Goal: Book appointment/travel/reservation

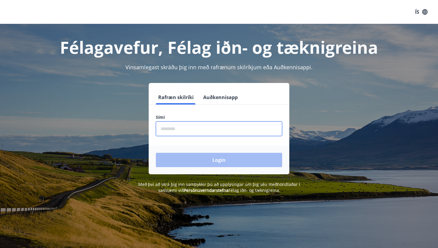
click at [202, 127] on input "phone" at bounding box center [219, 128] width 126 height 15
type input "********"
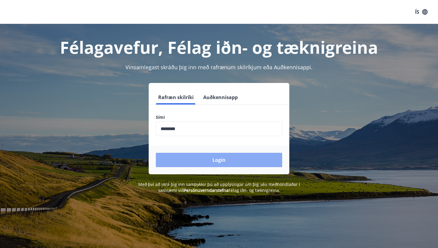
click at [225, 160] on button "Login" at bounding box center [219, 160] width 126 height 14
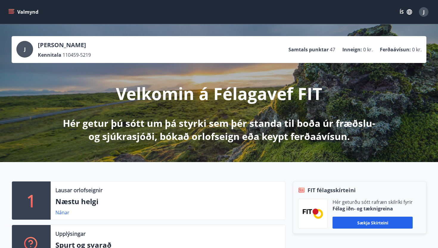
click at [325, 50] on p "Samtals punktar" at bounding box center [309, 49] width 40 height 7
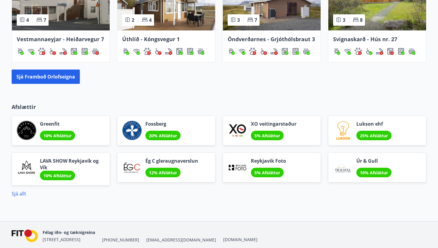
scroll to position [476, 0]
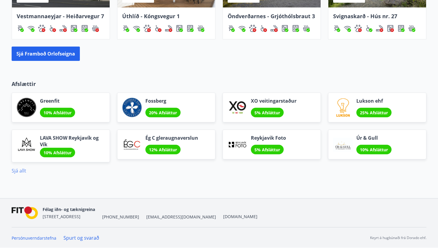
click at [24, 170] on link "Sjá allt" at bounding box center [19, 170] width 15 height 7
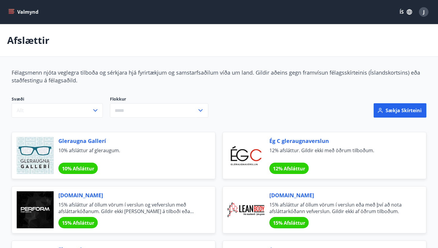
click at [18, 13] on button "Valmynd" at bounding box center [24, 12] width 34 height 11
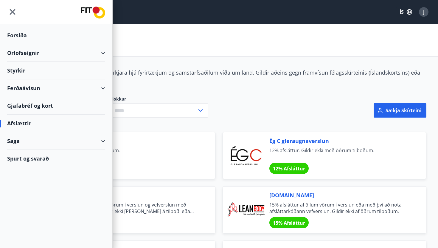
click at [18, 53] on div "Orlofseignir" at bounding box center [56, 53] width 98 height 18
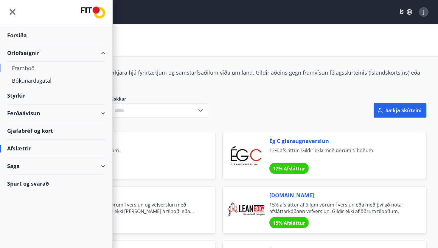
click at [22, 67] on div "Framboð" at bounding box center [56, 68] width 89 height 13
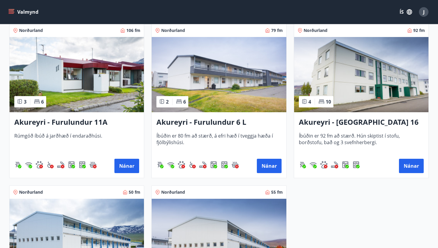
scroll to position [1568, 0]
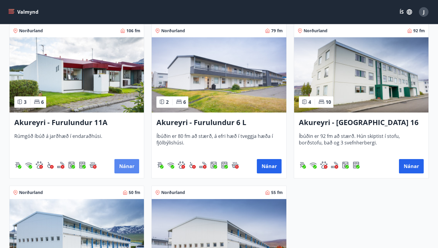
click at [124, 167] on button "Nánar" at bounding box center [127, 166] width 25 height 14
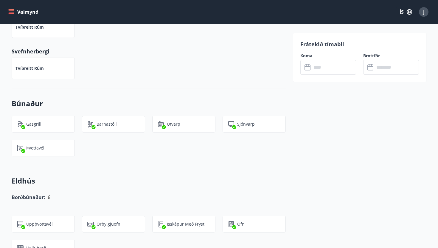
scroll to position [316, 0]
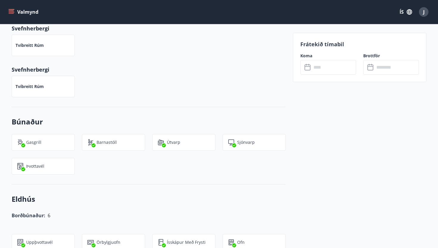
click at [327, 68] on input "text" at bounding box center [334, 67] width 44 height 15
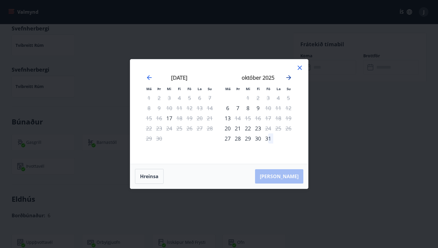
click at [290, 77] on icon "Move forward to switch to the next month." at bounding box center [289, 77] width 5 height 5
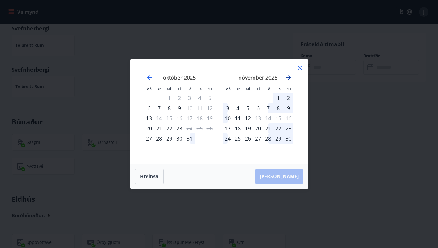
click at [290, 77] on icon "Move forward to switch to the next month." at bounding box center [289, 77] width 5 height 5
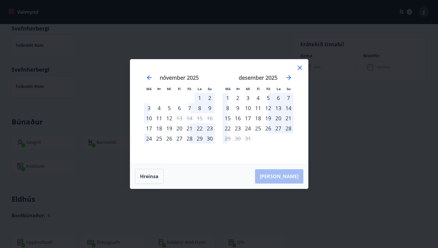
click at [239, 127] on div "23" at bounding box center [238, 128] width 10 height 10
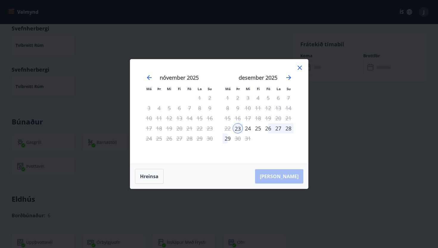
click at [288, 129] on div "28" at bounding box center [289, 128] width 10 height 10
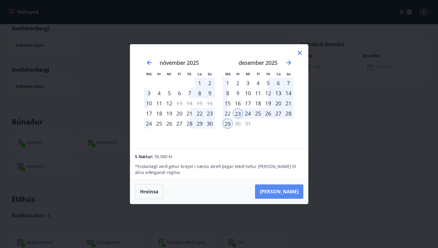
click at [286, 191] on button "Taka Frá" at bounding box center [279, 191] width 48 height 14
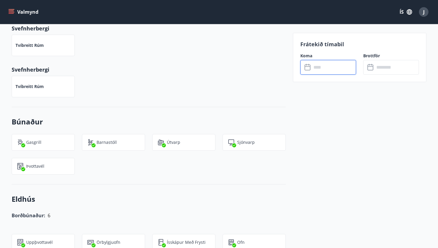
type input "******"
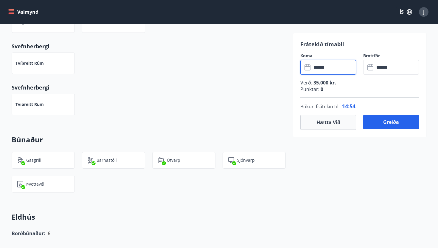
scroll to position [282, 0]
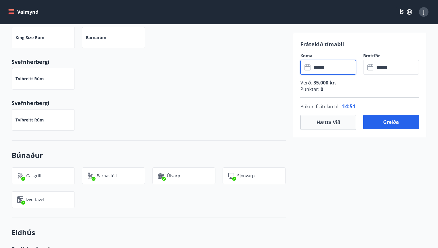
click at [326, 89] on p "Punktar : 0" at bounding box center [360, 89] width 119 height 7
click at [323, 89] on p "Punktar : 0" at bounding box center [360, 89] width 119 height 7
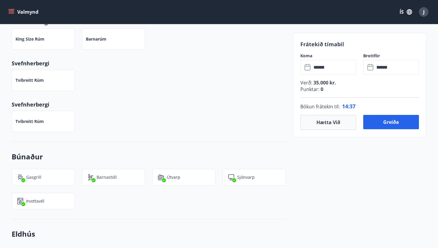
scroll to position [277, 0]
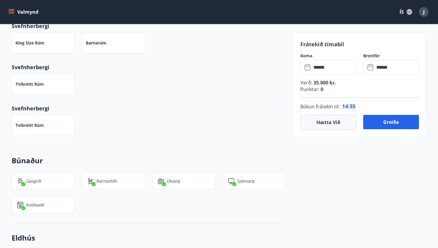
click at [322, 89] on span "0" at bounding box center [322, 89] width 4 height 7
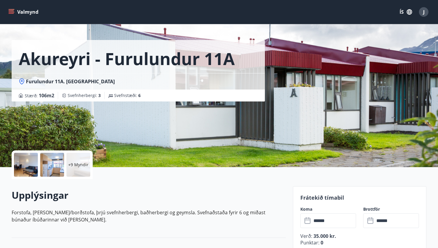
scroll to position [0, 0]
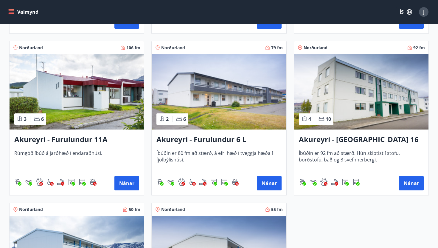
scroll to position [1551, 0]
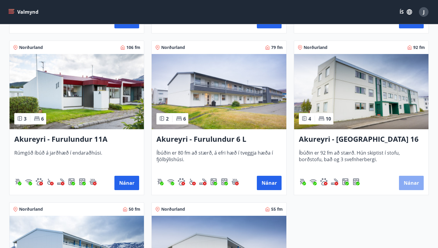
click at [410, 179] on button "Nánar" at bounding box center [411, 183] width 25 height 14
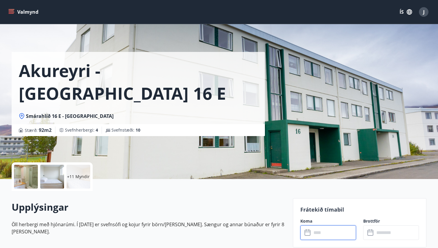
click at [331, 236] on input "text" at bounding box center [334, 232] width 44 height 15
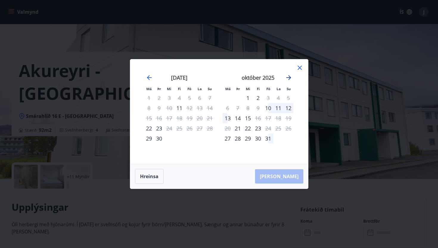
click at [289, 75] on icon "Move forward to switch to the next month." at bounding box center [288, 77] width 7 height 7
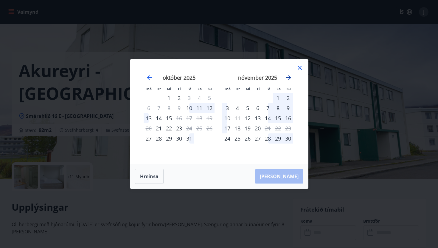
click at [289, 75] on icon "Move forward to switch to the next month." at bounding box center [288, 77] width 7 height 7
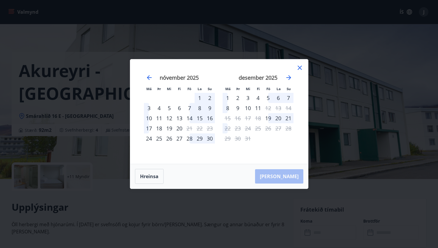
click at [300, 67] on icon at bounding box center [299, 67] width 7 height 7
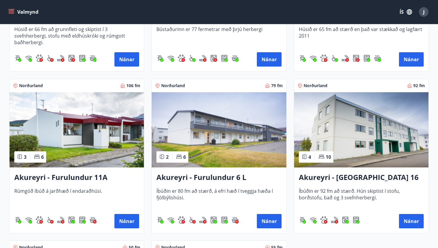
scroll to position [1541, 0]
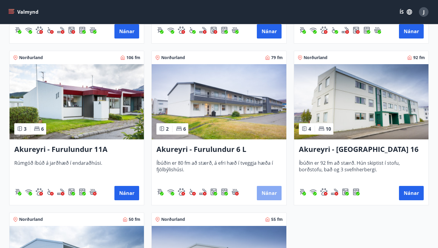
click at [273, 191] on button "Nánar" at bounding box center [269, 193] width 25 height 14
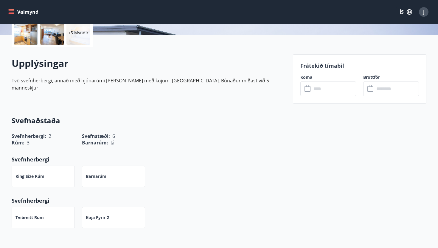
scroll to position [144, 0]
click at [308, 92] on div "​ ​" at bounding box center [329, 88] width 56 height 15
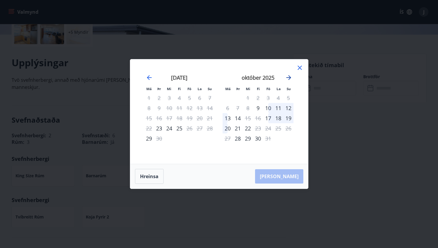
click at [290, 76] on icon "Move forward to switch to the next month." at bounding box center [289, 77] width 5 height 5
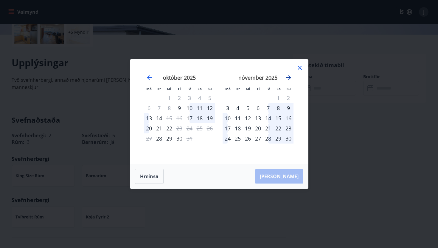
click at [290, 76] on icon "Move forward to switch to the next month." at bounding box center [289, 77] width 5 height 5
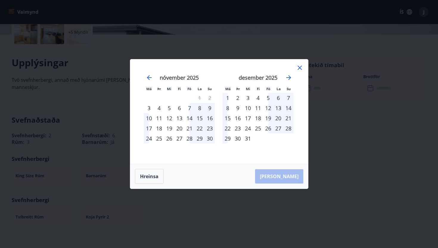
click at [239, 129] on div "23" at bounding box center [238, 128] width 10 height 10
click at [236, 128] on div "23" at bounding box center [238, 128] width 10 height 10
click at [292, 179] on div "Hreinsa Taka Frá" at bounding box center [219, 176] width 178 height 24
click at [302, 65] on icon at bounding box center [299, 67] width 7 height 7
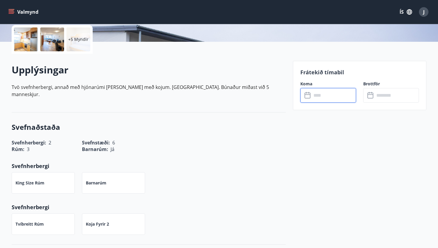
scroll to position [117, 0]
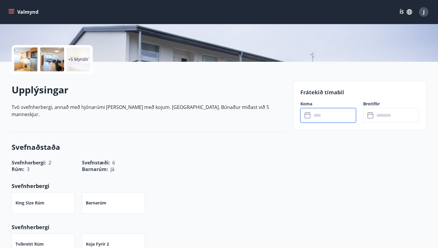
click at [328, 118] on input "text" at bounding box center [334, 115] width 44 height 15
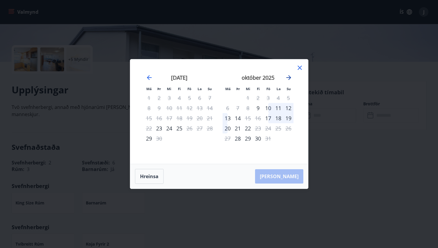
click at [289, 75] on icon "Move forward to switch to the next month." at bounding box center [289, 77] width 5 height 5
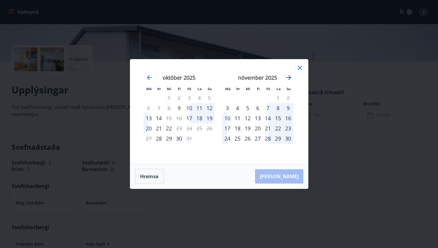
click at [289, 75] on icon "Move forward to switch to the next month." at bounding box center [289, 77] width 5 height 5
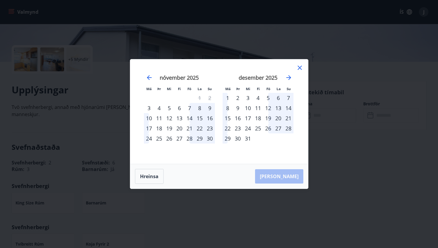
click at [242, 129] on div "23" at bounding box center [238, 128] width 10 height 10
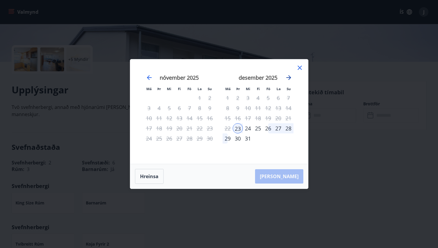
click at [289, 77] on icon "Move forward to switch to the next month." at bounding box center [288, 77] width 7 height 7
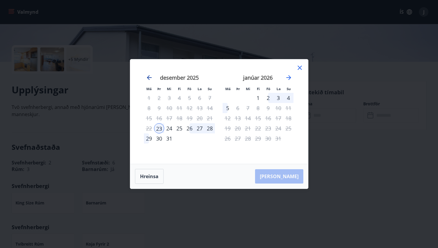
click at [150, 75] on icon "Move backward to switch to the previous month." at bounding box center [149, 77] width 7 height 7
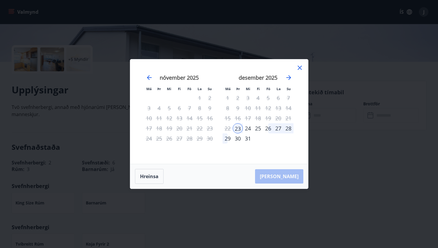
click at [230, 138] on div "29" at bounding box center [228, 138] width 10 height 10
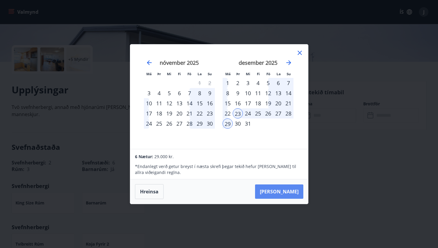
click at [291, 191] on button "Taka Frá" at bounding box center [279, 191] width 48 height 14
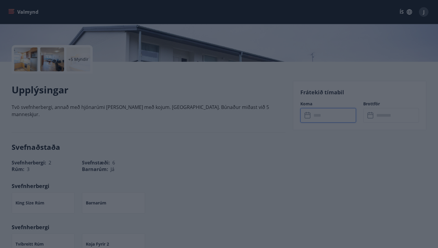
type input "******"
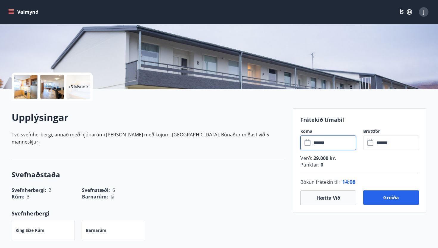
scroll to position [91, 0]
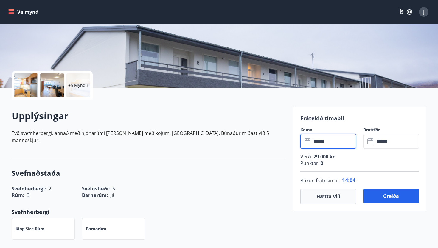
click at [390, 141] on input "******" at bounding box center [397, 141] width 44 height 15
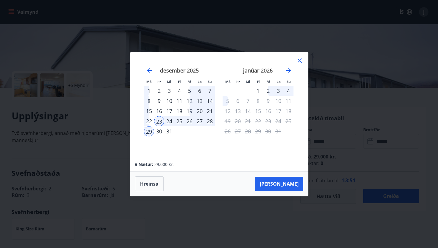
click at [278, 90] on div "3" at bounding box center [279, 91] width 10 height 10
click at [271, 88] on div "2" at bounding box center [268, 91] width 10 height 10
click at [280, 89] on div "3" at bounding box center [279, 91] width 10 height 10
click at [262, 89] on div "1" at bounding box center [258, 91] width 10 height 10
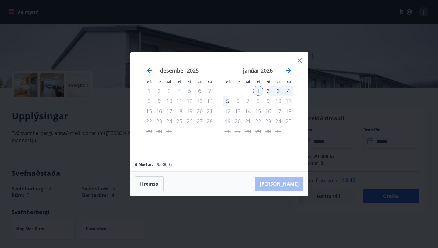
click at [268, 89] on div "2" at bounding box center [268, 91] width 10 height 10
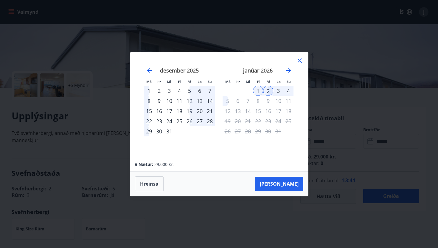
click at [277, 89] on div "3" at bounding box center [279, 91] width 10 height 10
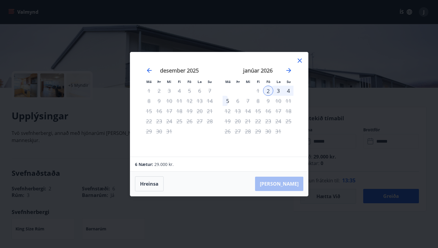
click at [299, 59] on icon at bounding box center [299, 60] width 7 height 7
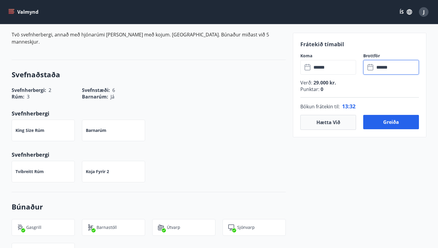
scroll to position [183, 0]
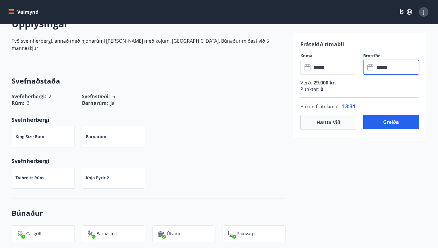
click at [389, 69] on input "******" at bounding box center [397, 67] width 44 height 15
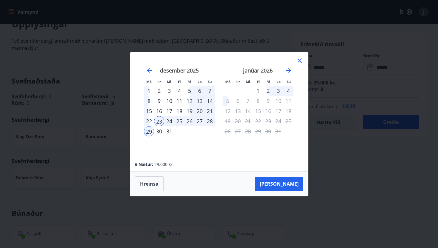
click at [278, 89] on div "3" at bounding box center [279, 91] width 10 height 10
click at [268, 90] on div "2" at bounding box center [268, 91] width 10 height 10
click at [160, 121] on div "23" at bounding box center [159, 121] width 10 height 10
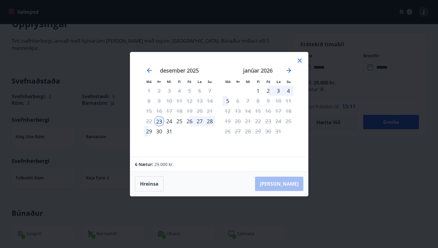
click at [279, 91] on div "3" at bounding box center [279, 91] width 10 height 10
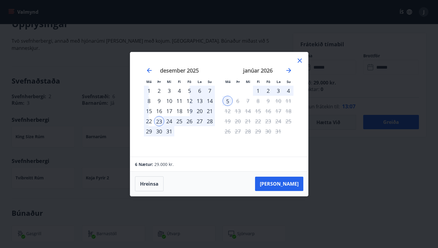
click at [161, 119] on div "23" at bounding box center [159, 121] width 10 height 10
click at [270, 92] on div "2" at bounding box center [268, 91] width 10 height 10
click at [154, 181] on button "Hreinsa" at bounding box center [149, 183] width 29 height 15
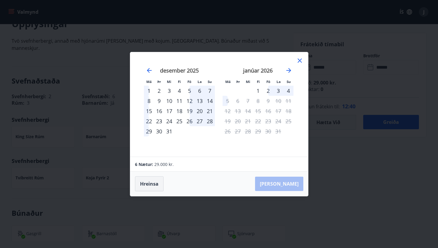
click at [156, 181] on button "Hreinsa" at bounding box center [149, 183] width 29 height 15
click at [159, 120] on div "23" at bounding box center [159, 121] width 10 height 10
click at [270, 91] on div "2" at bounding box center [268, 91] width 10 height 10
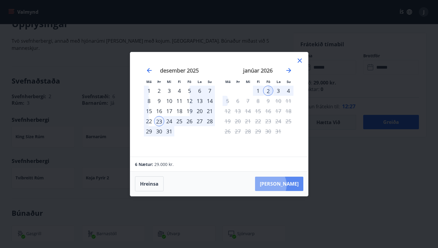
click at [285, 185] on button "Taka Frá" at bounding box center [279, 184] width 48 height 14
click at [161, 133] on div "30" at bounding box center [159, 131] width 10 height 10
click at [157, 120] on div "23" at bounding box center [159, 121] width 10 height 10
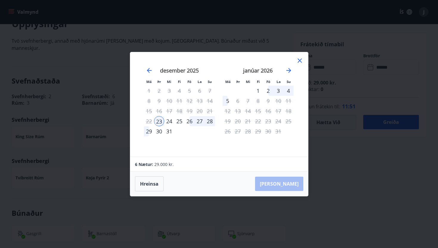
click at [211, 122] on div "28" at bounding box center [210, 121] width 10 height 10
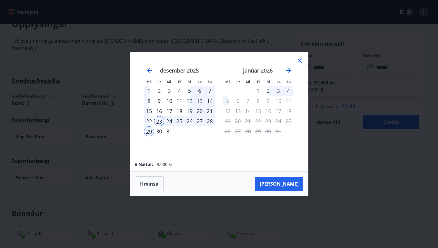
click at [211, 121] on div "28" at bounding box center [210, 121] width 10 height 10
click at [160, 120] on div "23" at bounding box center [159, 121] width 10 height 10
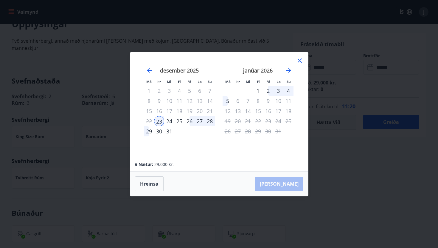
click at [150, 130] on div "29" at bounding box center [149, 131] width 10 height 10
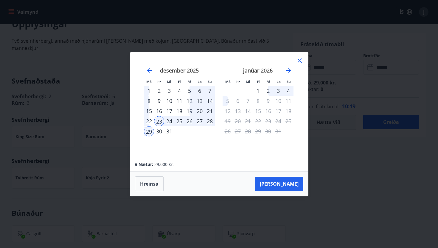
click at [302, 58] on icon at bounding box center [299, 60] width 7 height 7
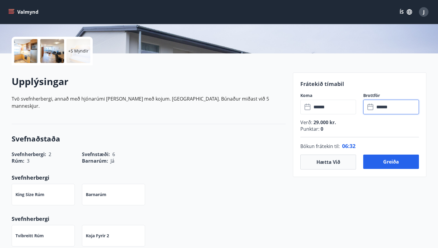
scroll to position [156, 0]
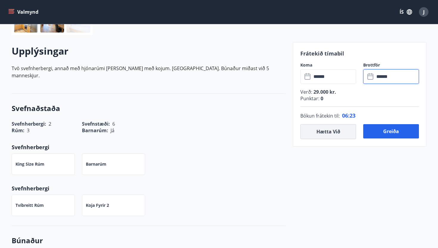
click at [336, 132] on button "Hætta við" at bounding box center [329, 131] width 56 height 15
